Goal: Information Seeking & Learning: Check status

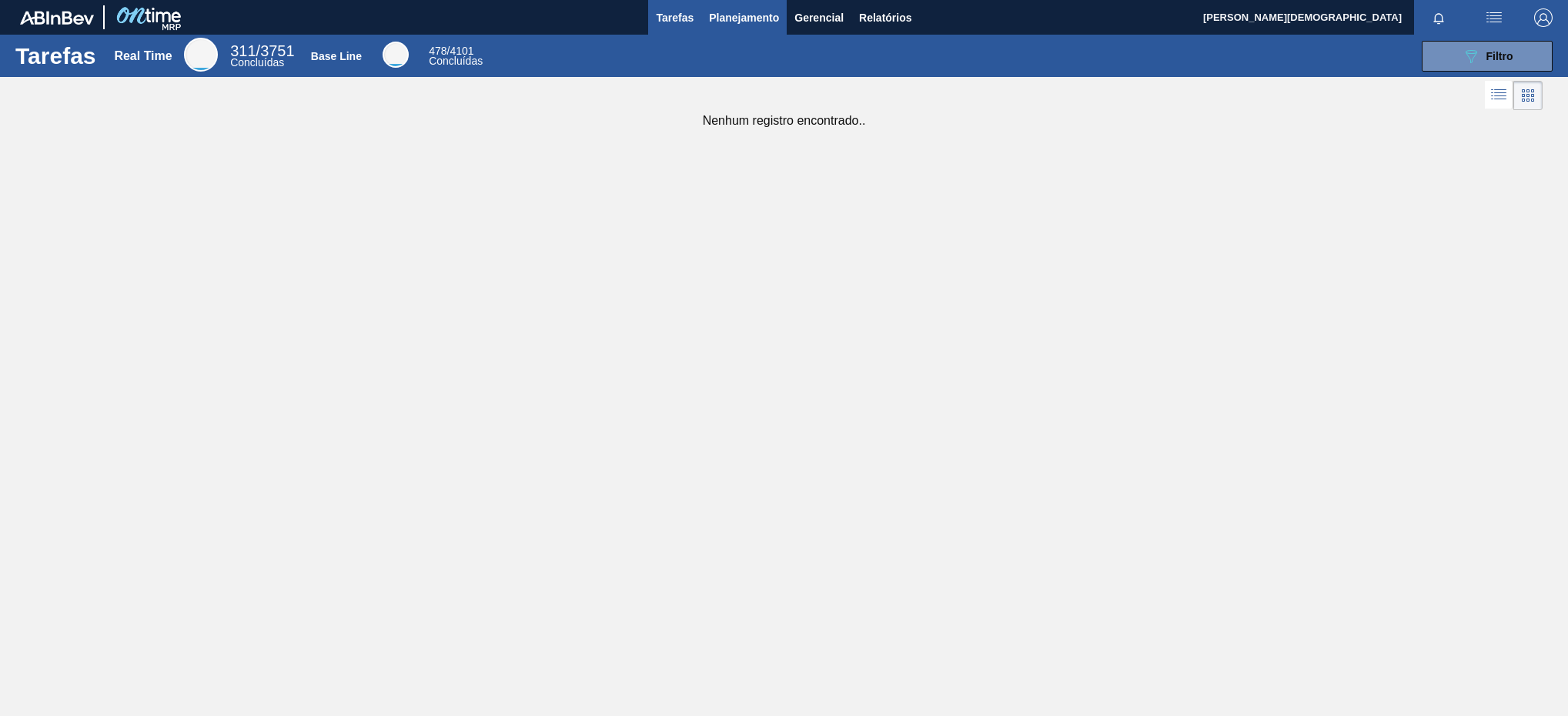
click at [750, 17] on span "Planejamento" at bounding box center [744, 17] width 70 height 18
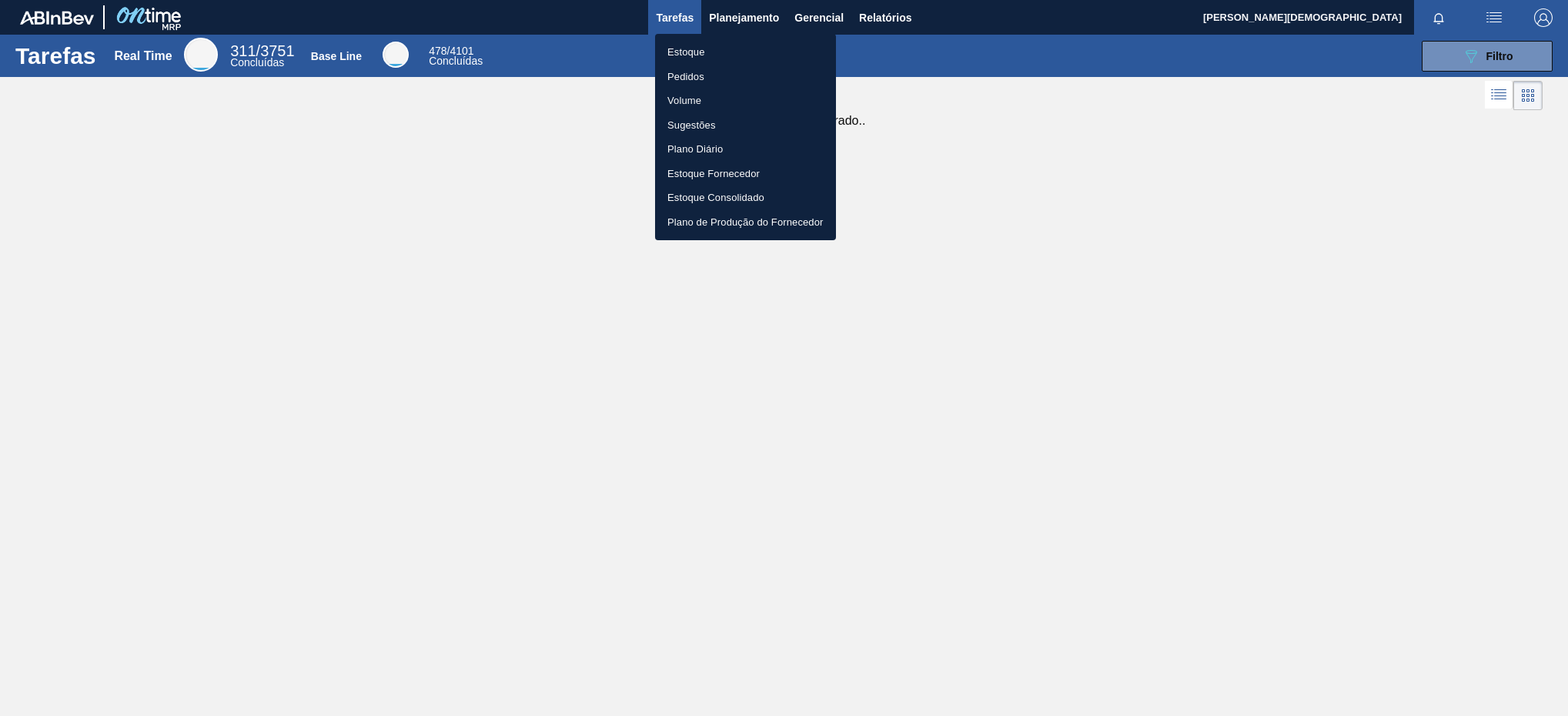
click at [713, 49] on li "Estoque" at bounding box center [745, 52] width 181 height 25
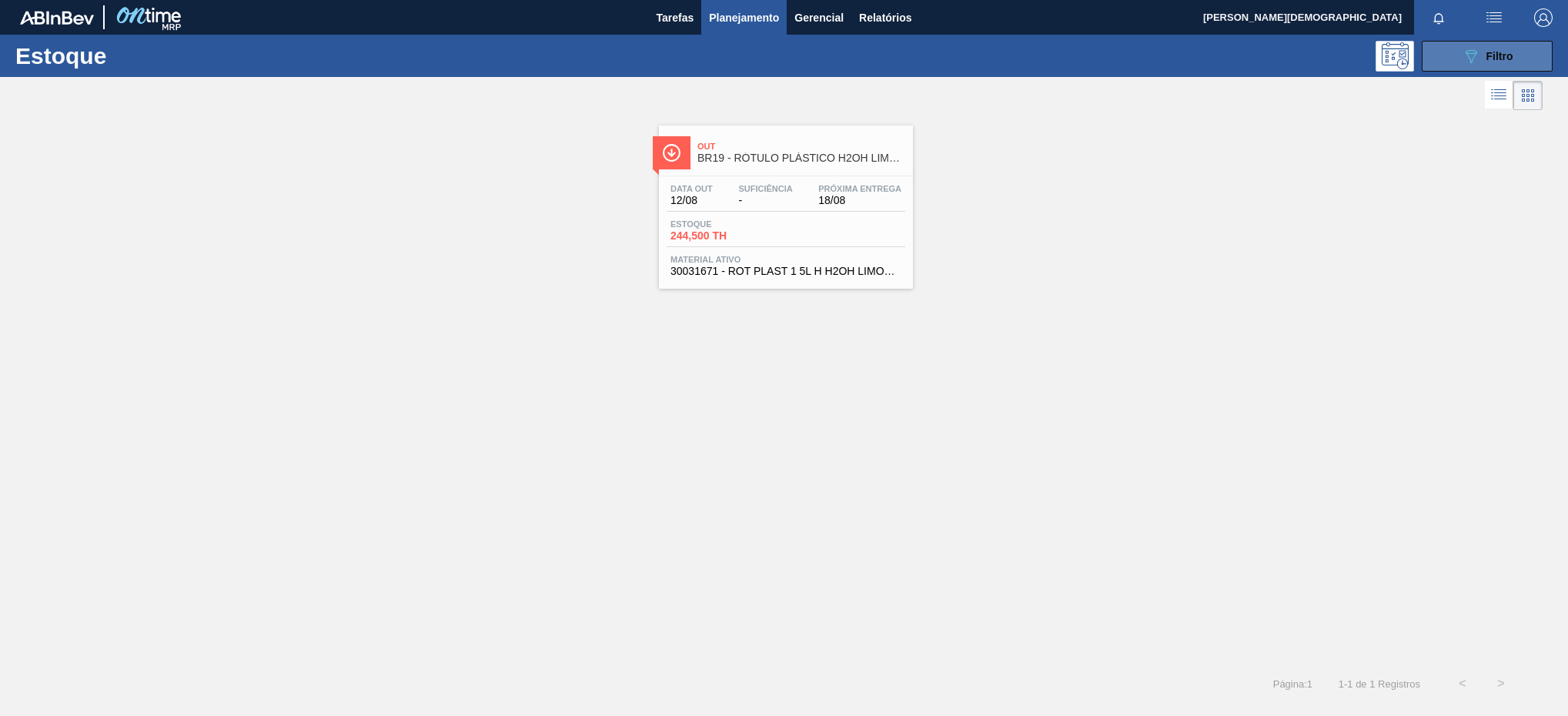
click at [1491, 47] on div "089F7B8B-B2A5-4AFE-B5C0-19BA573D28AC Filtro" at bounding box center [1487, 56] width 51 height 18
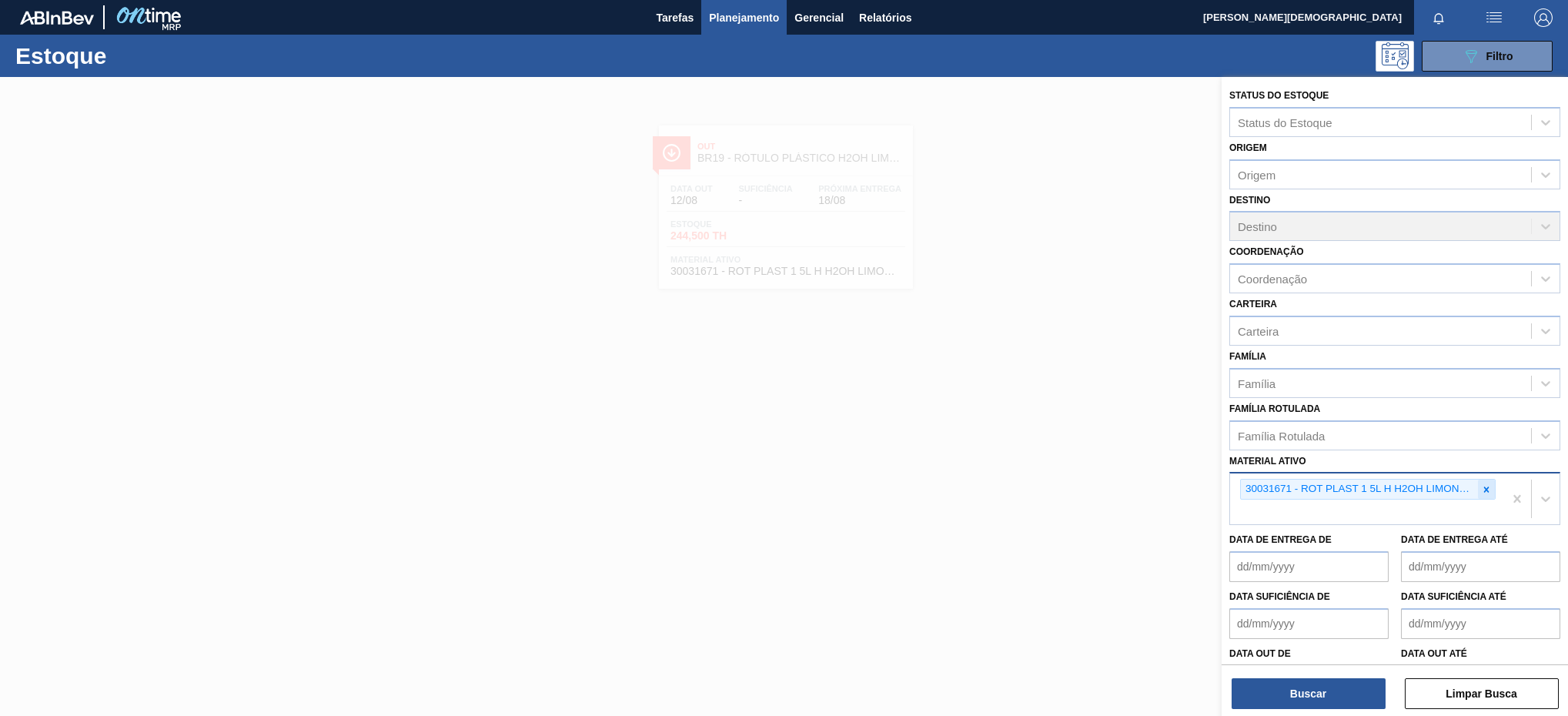
click at [1484, 490] on icon at bounding box center [1487, 489] width 6 height 6
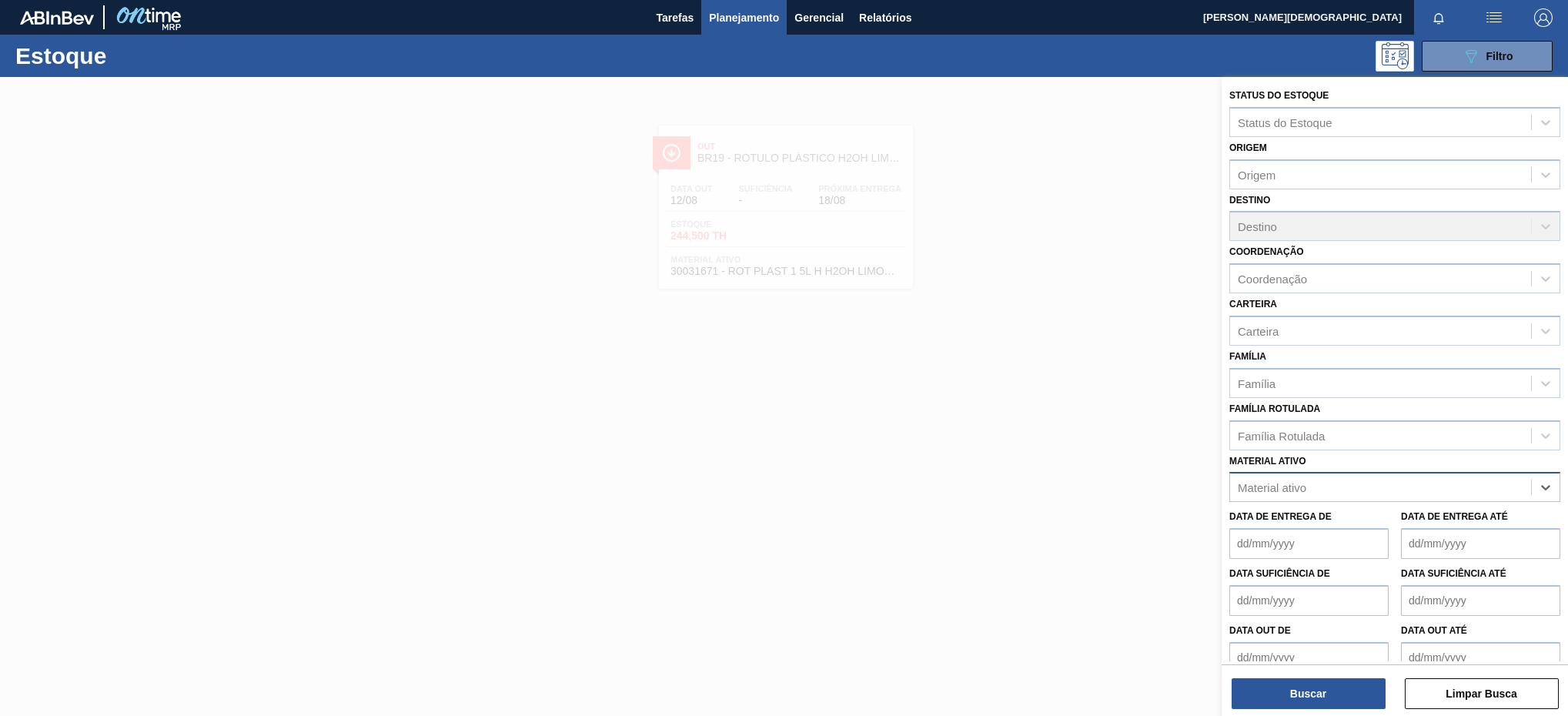
paste ativo "30003095"
type ativo "30003095"
click at [1397, 519] on div "30003095 - KIT PEPSI COLA ZERO" at bounding box center [1394, 525] width 331 height 28
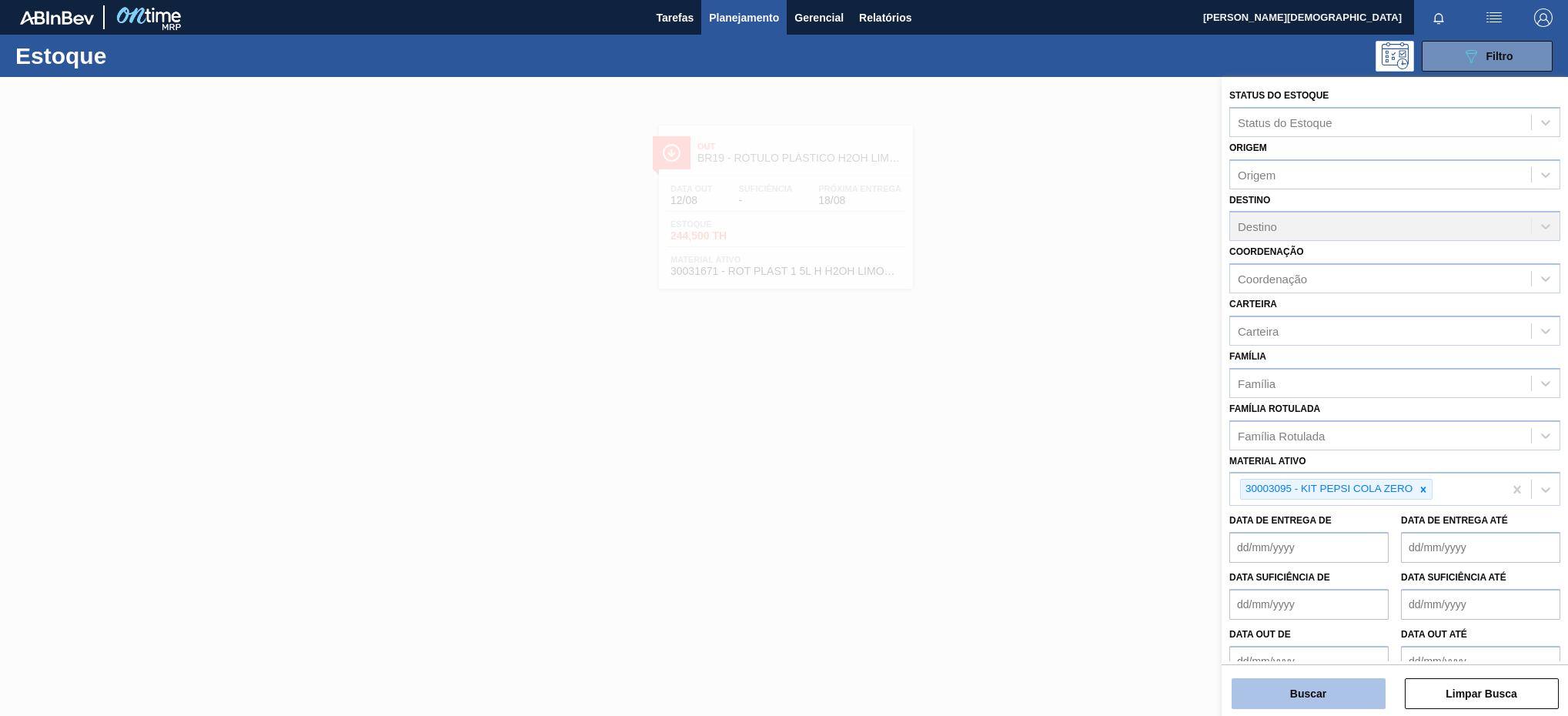
click at [1340, 689] on button "Buscar" at bounding box center [1308, 693] width 153 height 30
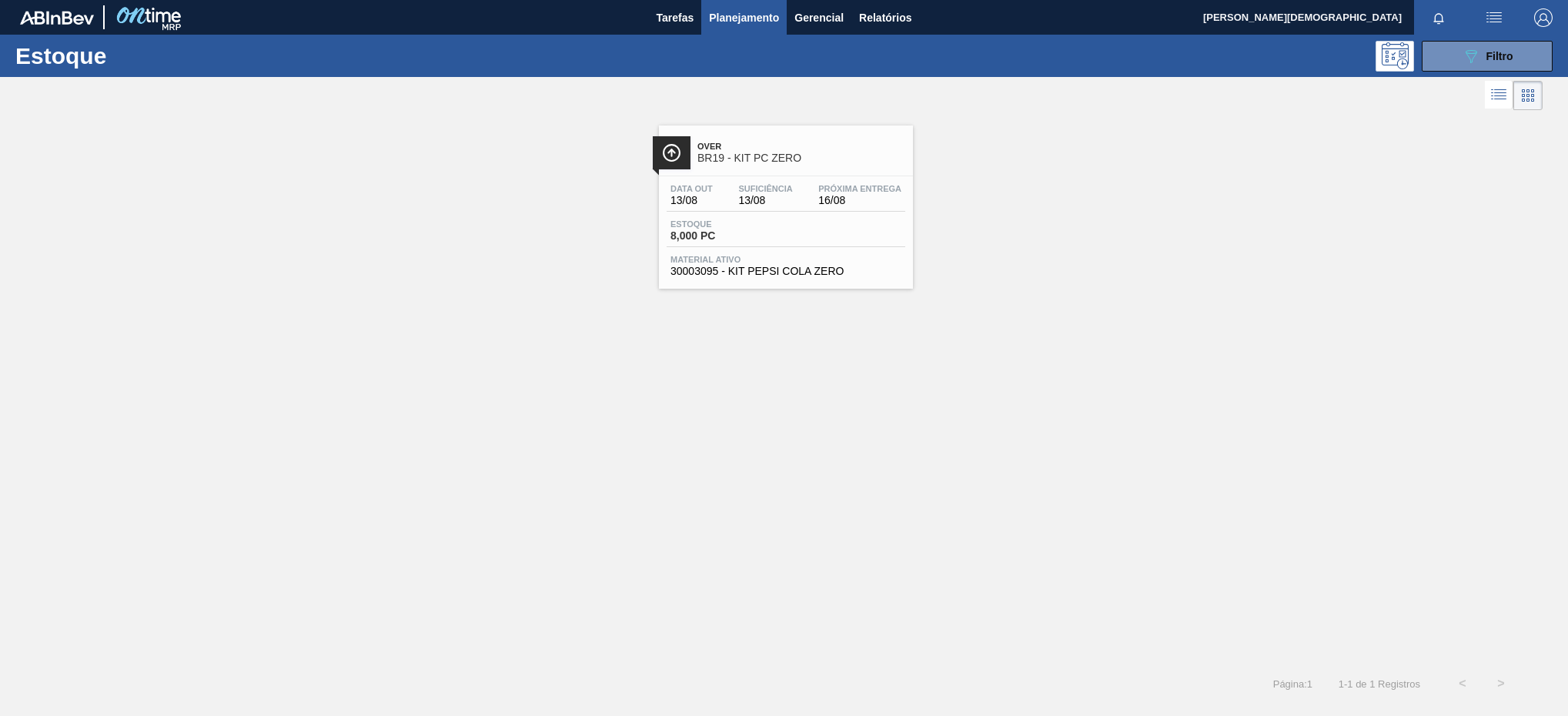
drag, startPoint x: 635, startPoint y: 149, endPoint x: 605, endPoint y: 160, distance: 32.0
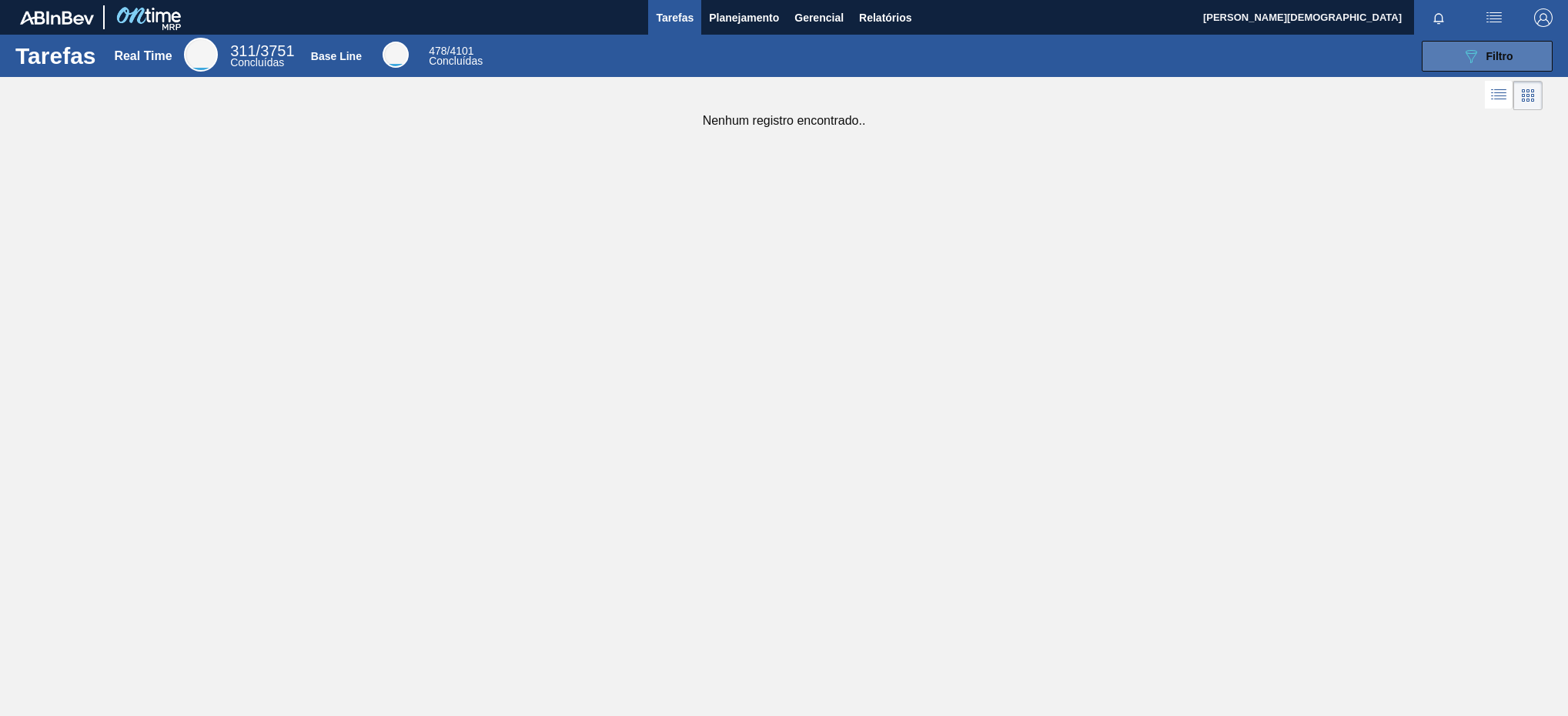
drag, startPoint x: 1425, startPoint y: 70, endPoint x: 1437, endPoint y: 64, distance: 13.4
click at [1427, 69] on button "089F7B8B-B2A5-4AFE-B5C0-19BA573D28AC Filtro" at bounding box center [1487, 56] width 131 height 30
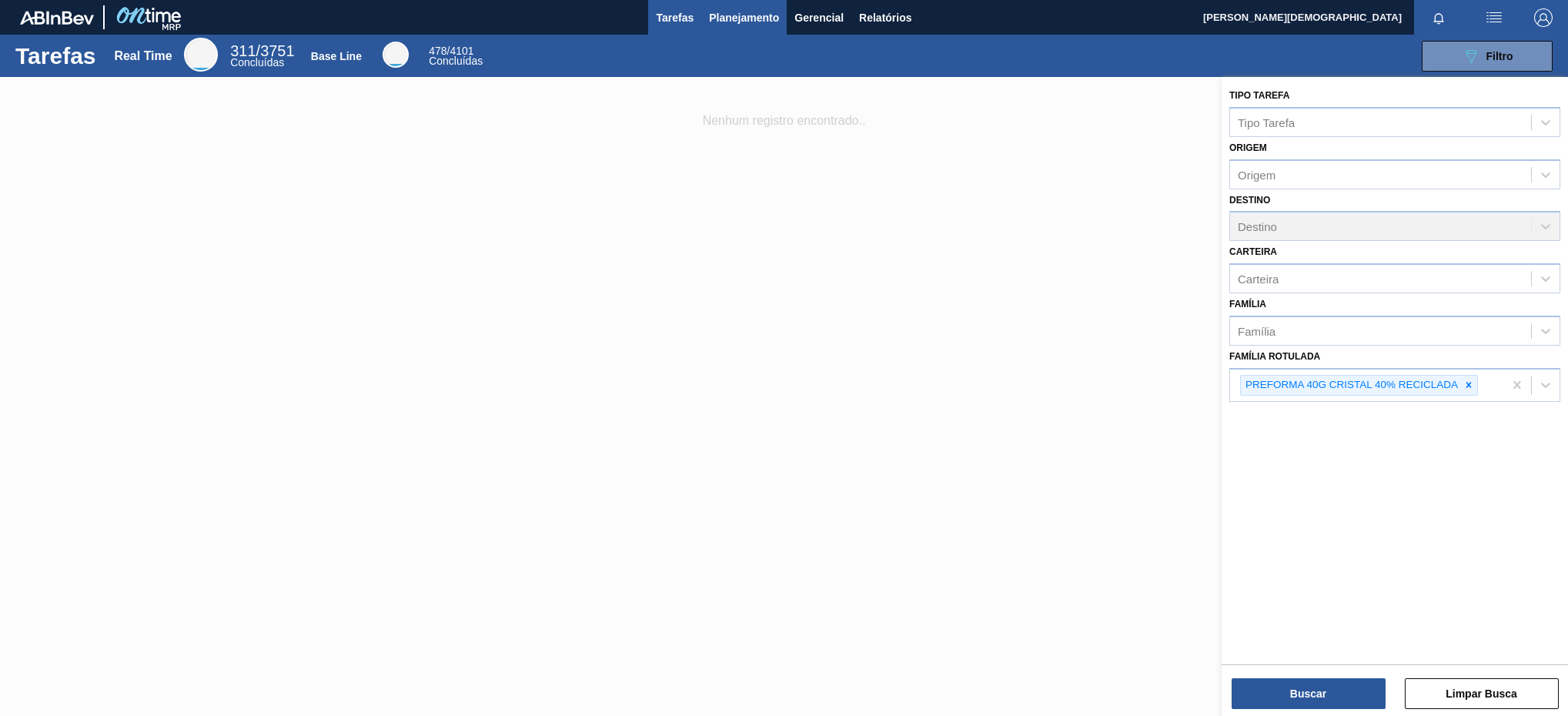
click at [739, 23] on span "Planejamento" at bounding box center [744, 17] width 70 height 18
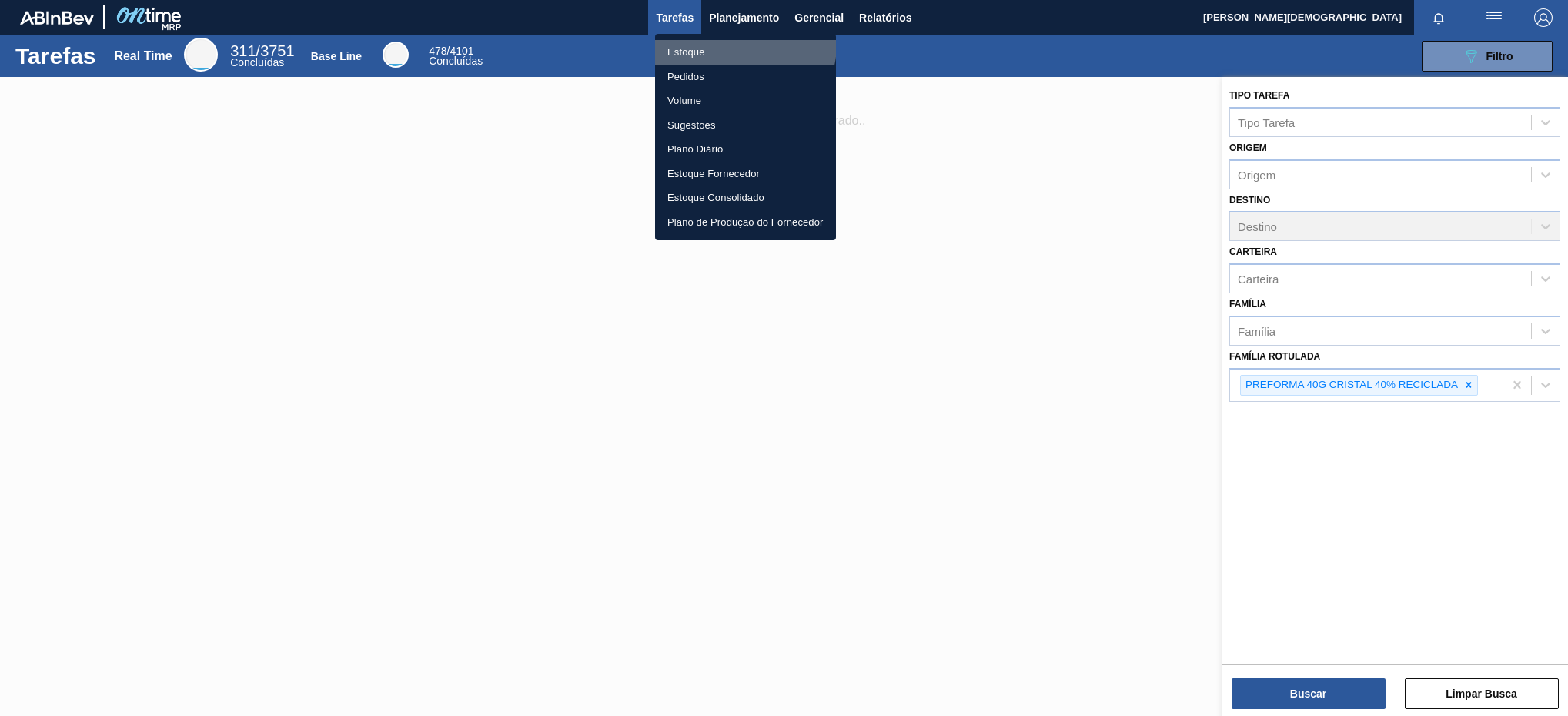
click at [742, 45] on li "Estoque" at bounding box center [745, 52] width 181 height 25
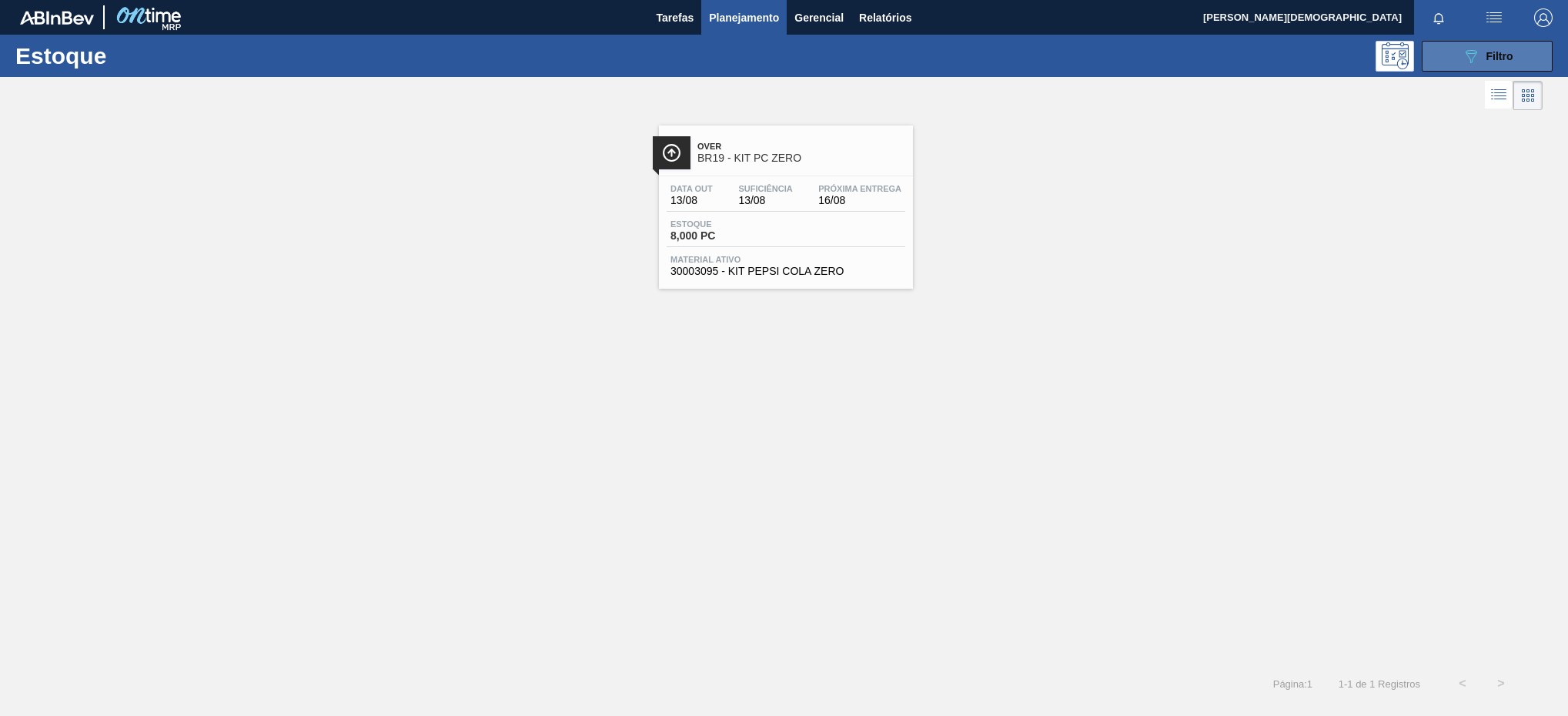
click at [1474, 60] on icon "089F7B8B-B2A5-4AFE-B5C0-19BA573D28AC" at bounding box center [1470, 56] width 18 height 18
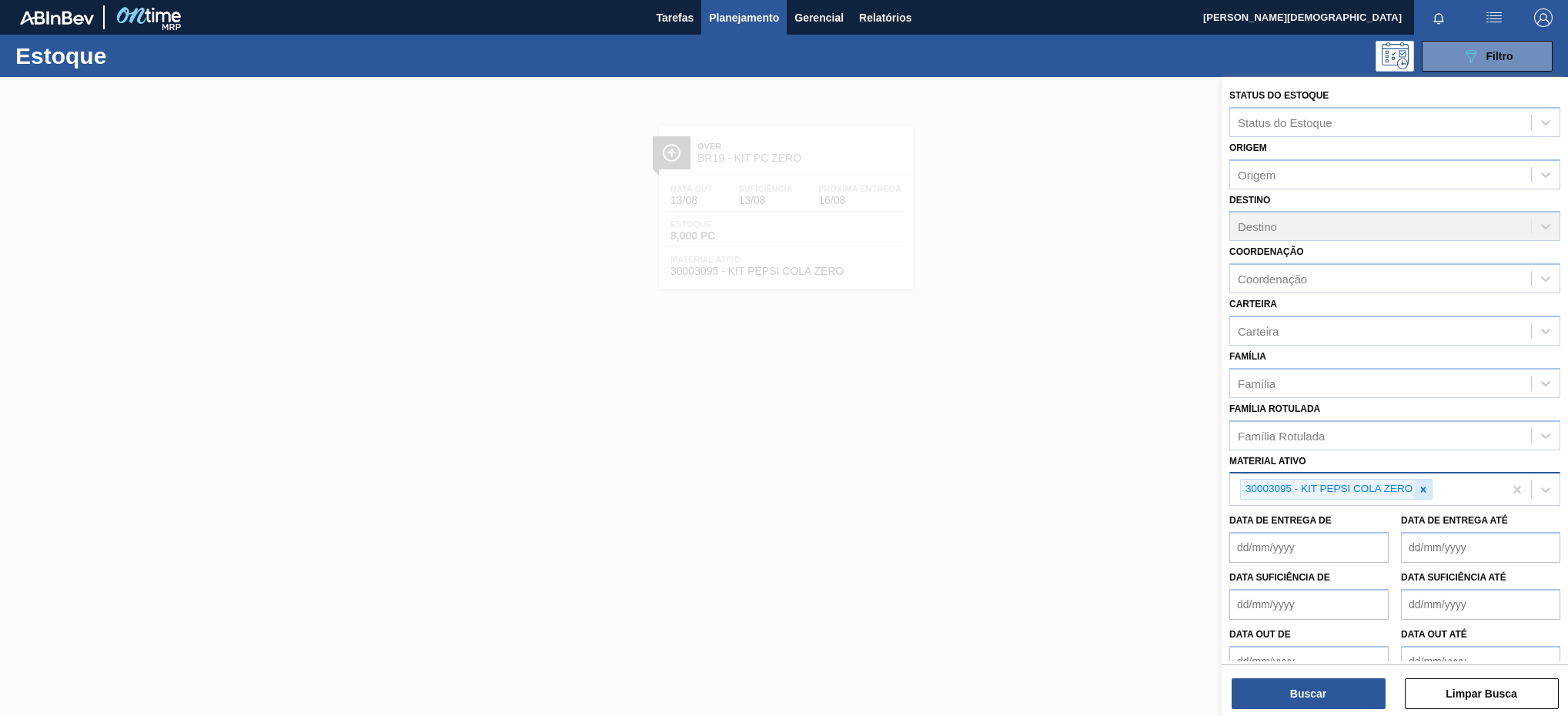
click at [1422, 494] on icon at bounding box center [1422, 489] width 10 height 10
paste ativo "30002189"
type ativo "30002189"
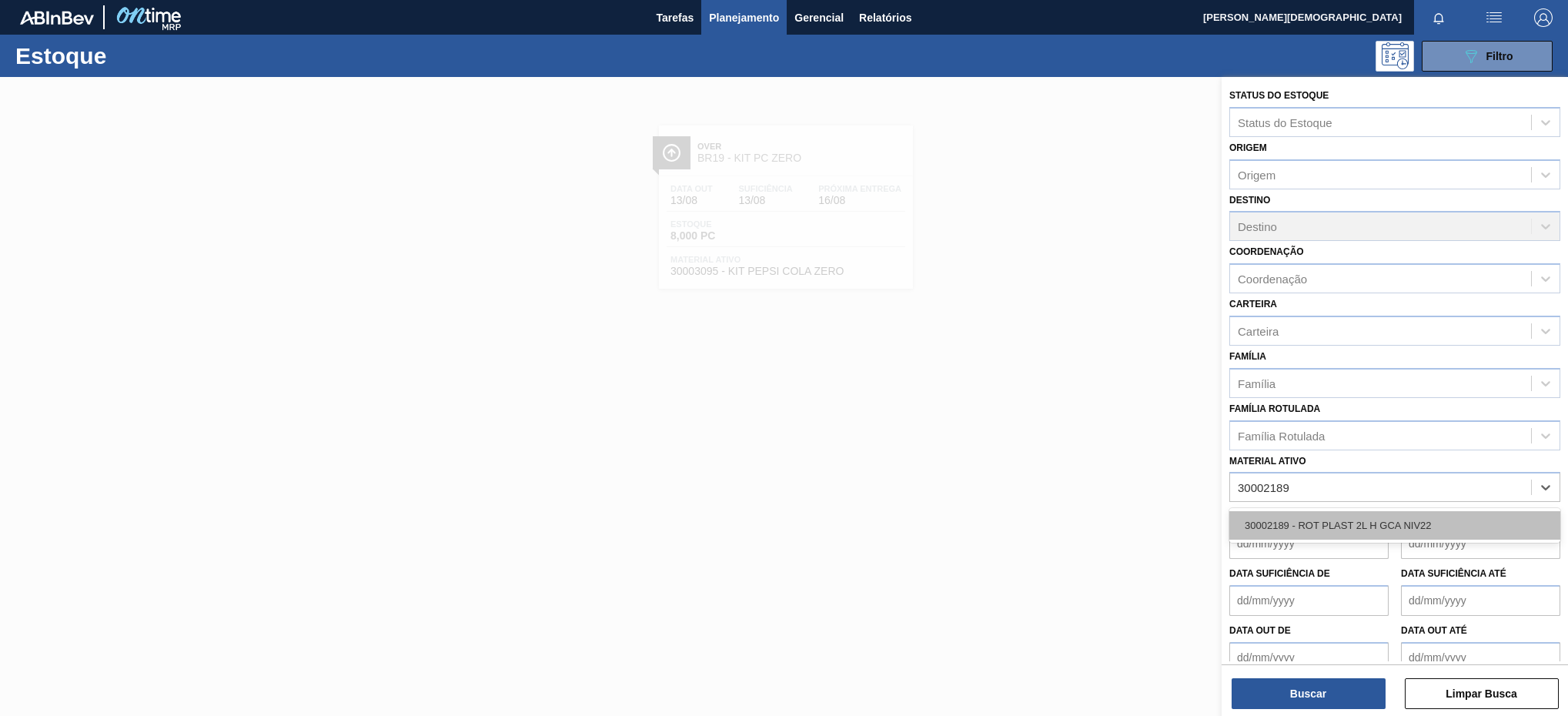
click at [1381, 527] on div "30002189 - ROT PLAST 2L H GCA NIV22" at bounding box center [1394, 525] width 331 height 28
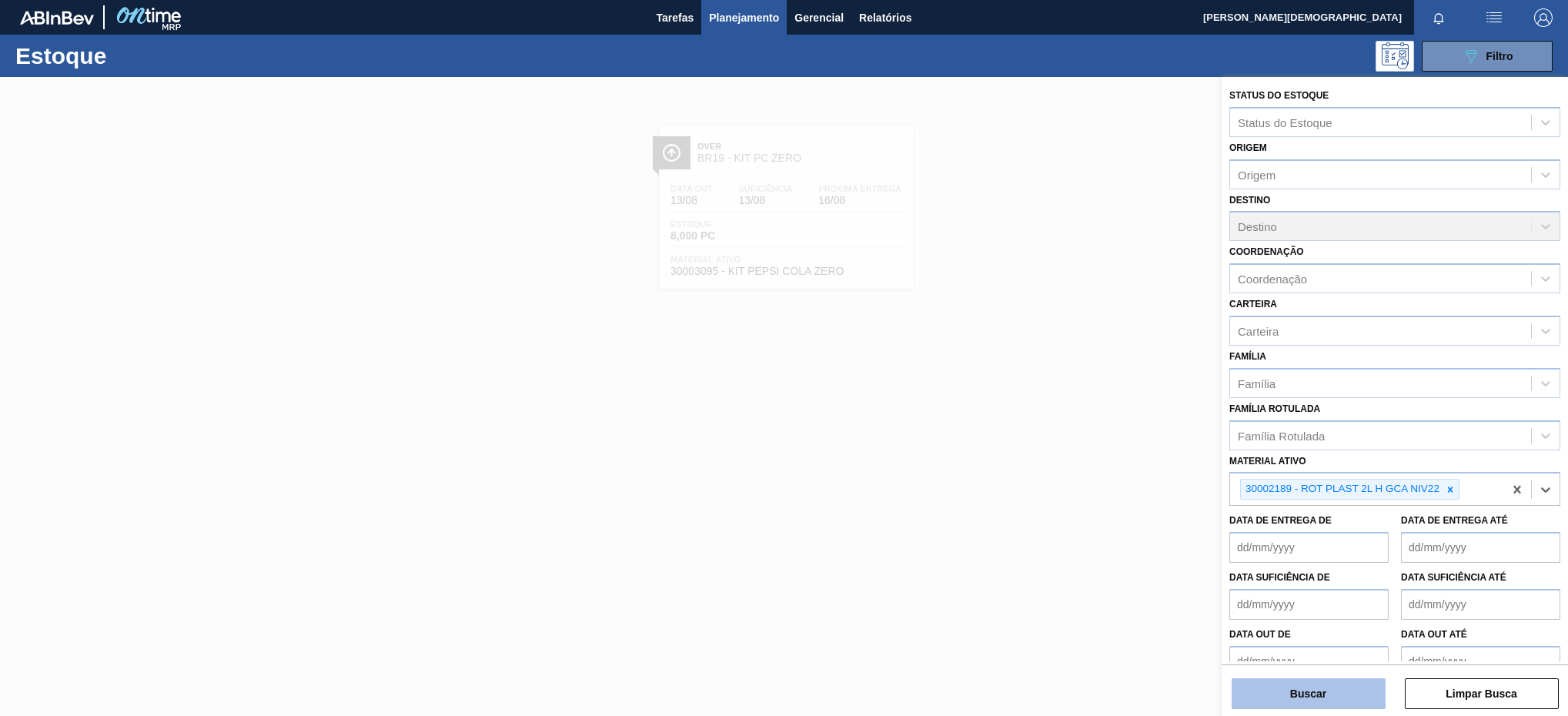
click at [1372, 689] on button "Buscar" at bounding box center [1308, 693] width 153 height 30
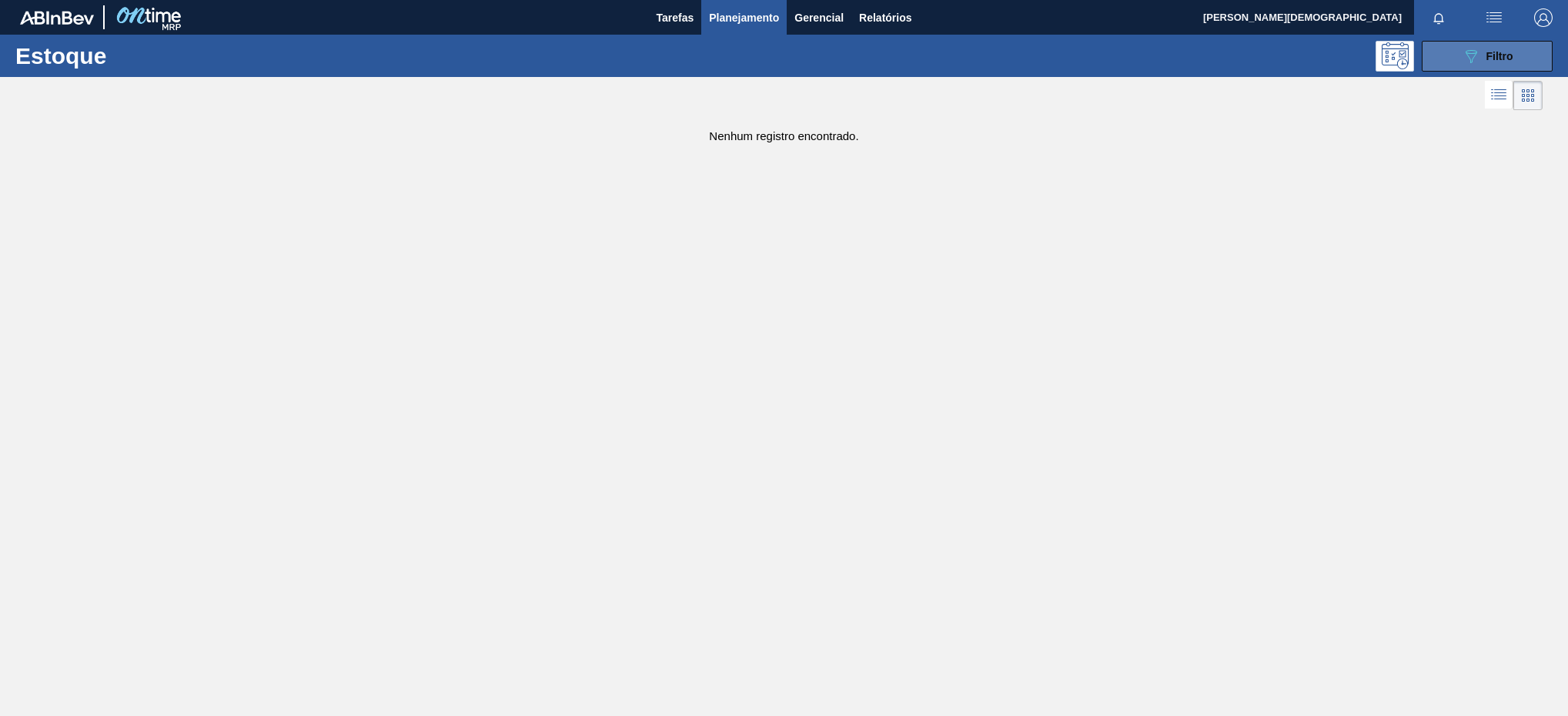
click at [1478, 65] on button "089F7B8B-B2A5-4AFE-B5C0-19BA573D28AC Filtro" at bounding box center [1487, 56] width 131 height 30
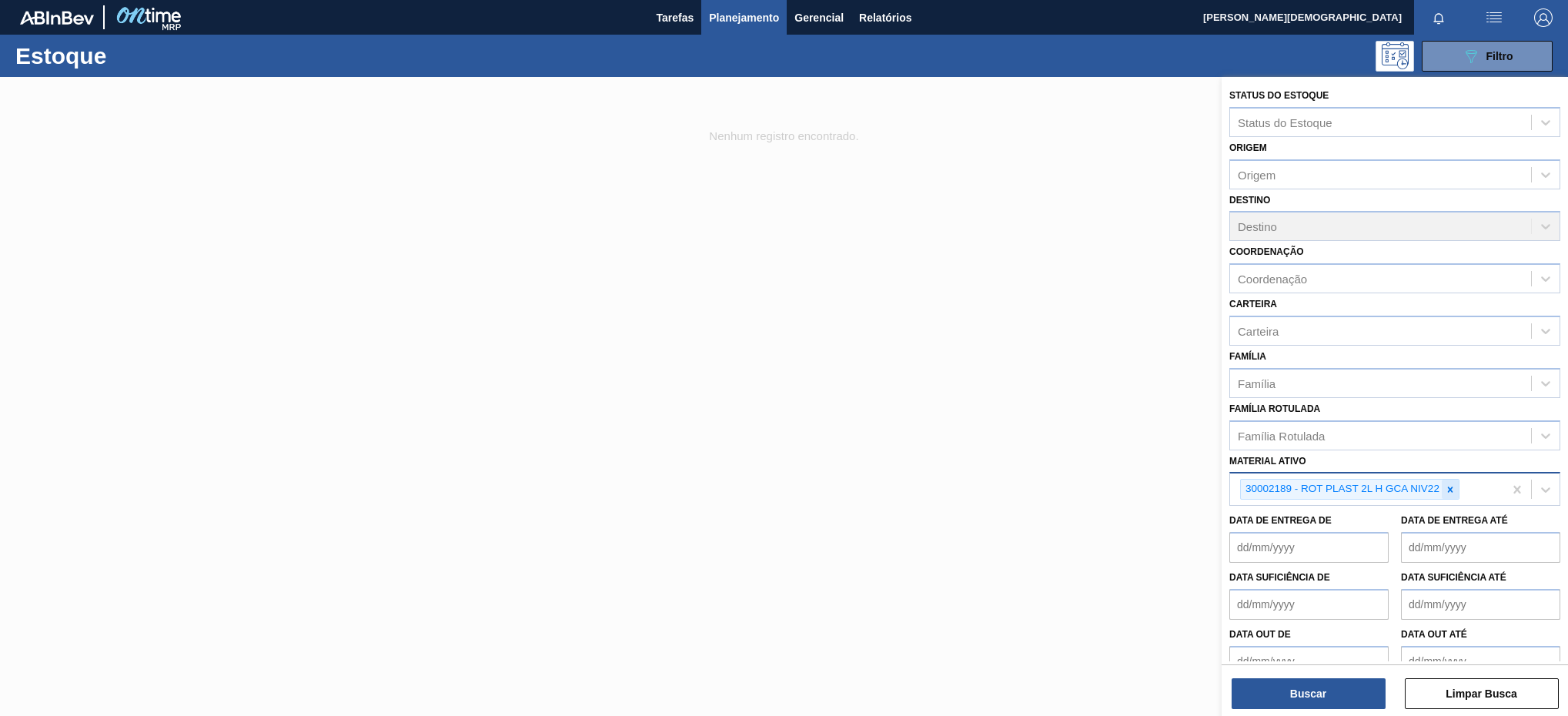
click at [1454, 486] on icon at bounding box center [1450, 489] width 10 height 10
paste ativo "30007743"
type ativo "30007743"
click at [1526, 540] on div "30007743 - PREFORMA 39,7G VERDE H2OH RECICLADA" at bounding box center [1394, 525] width 331 height 35
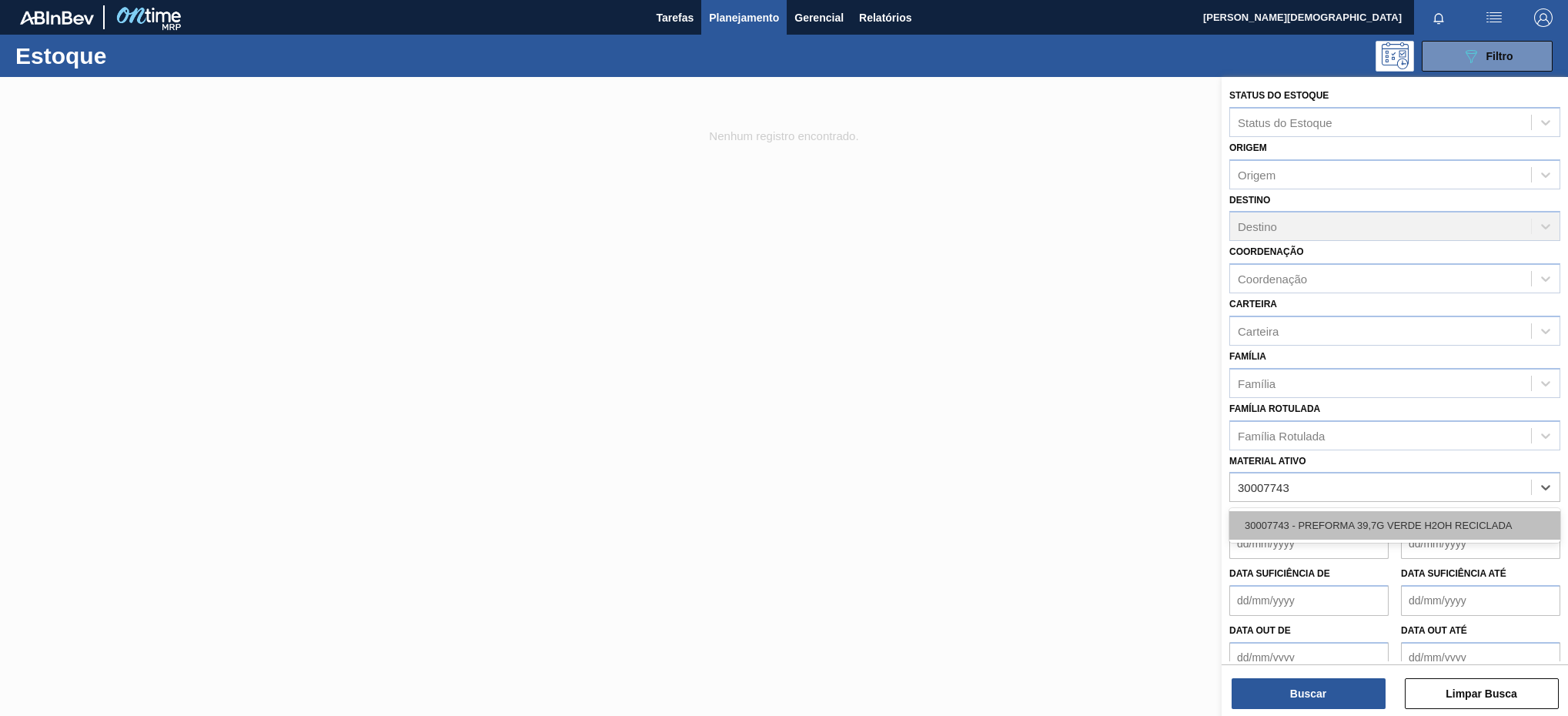
click at [1523, 518] on div "30007743 - PREFORMA 39,7G VERDE H2OH RECICLADA" at bounding box center [1394, 525] width 331 height 28
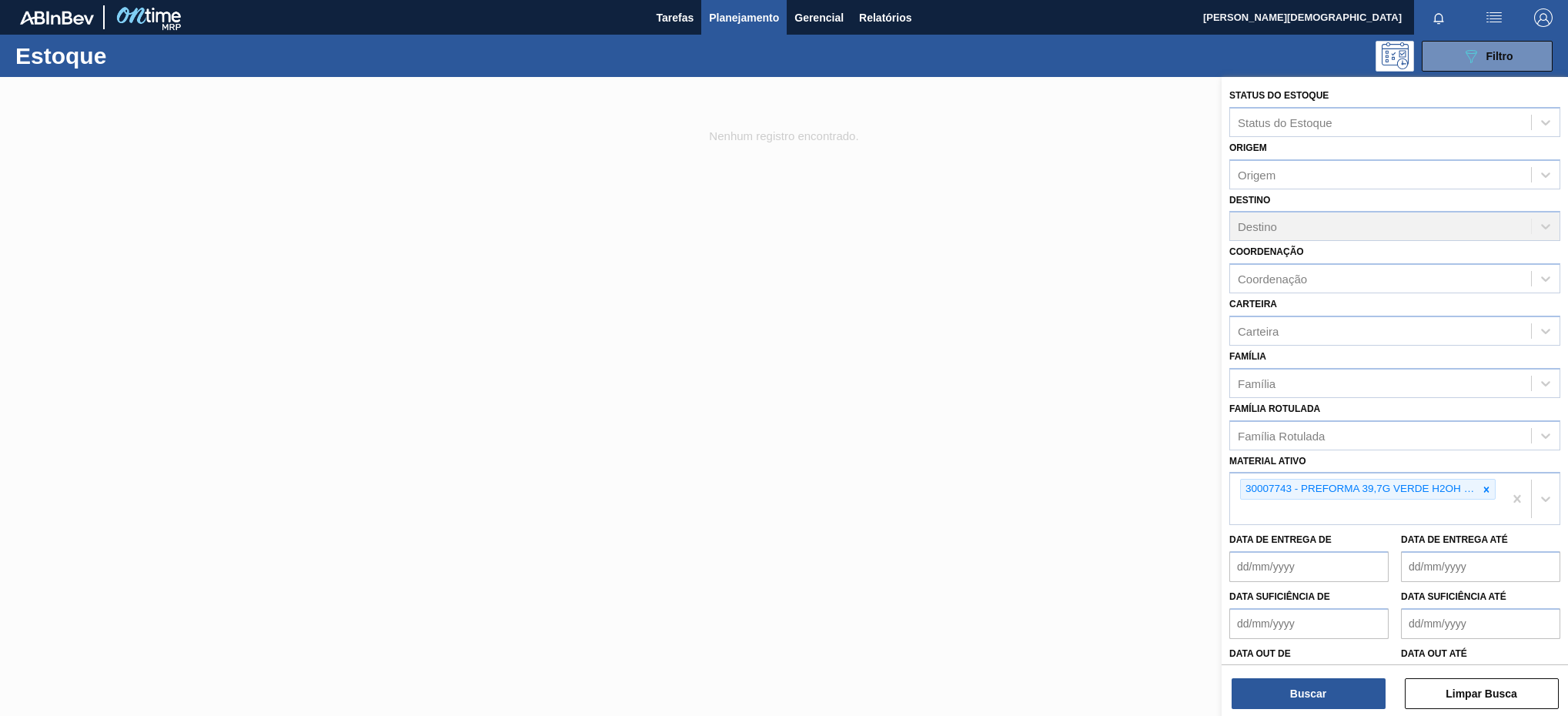
click at [1362, 708] on div "Status do Estoque Status do Estoque Origem Origem Destino Destino Coordenação C…" at bounding box center [1395, 398] width 347 height 642
click at [1367, 698] on button "Buscar" at bounding box center [1308, 693] width 153 height 30
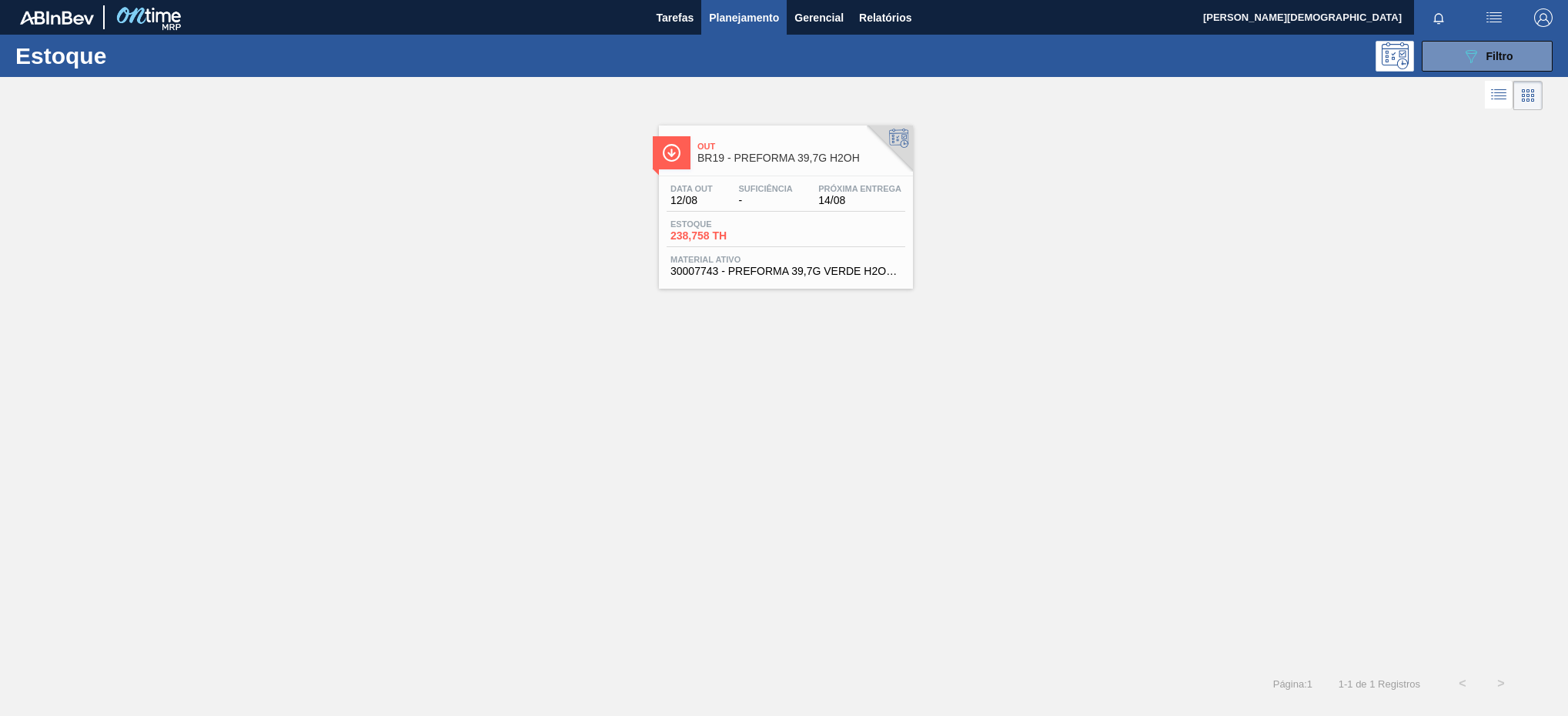
click at [802, 236] on div "Estoque 238,758 TH" at bounding box center [786, 233] width 239 height 27
